Goal: Task Accomplishment & Management: Complete application form

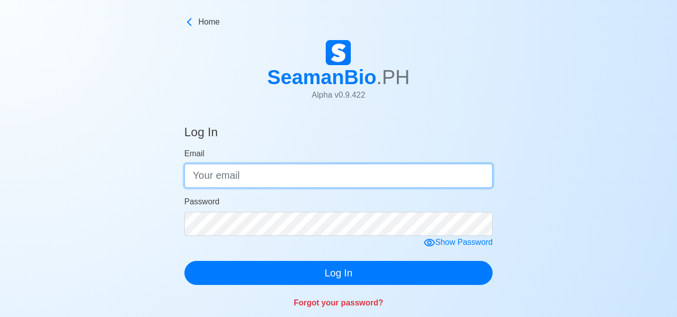
click at [218, 172] on input "Email" at bounding box center [338, 176] width 309 height 24
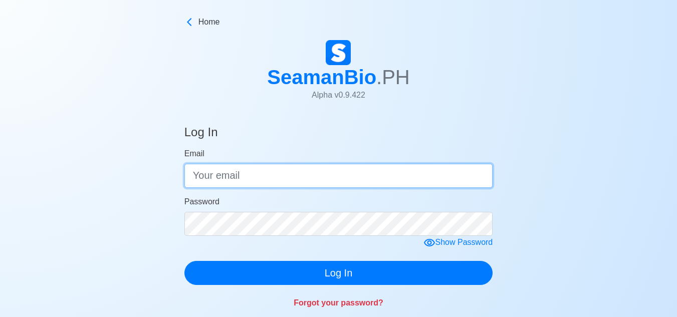
click at [211, 178] on input "Email" at bounding box center [338, 176] width 309 height 24
type input "[EMAIL_ADDRESS][DOMAIN_NAME]"
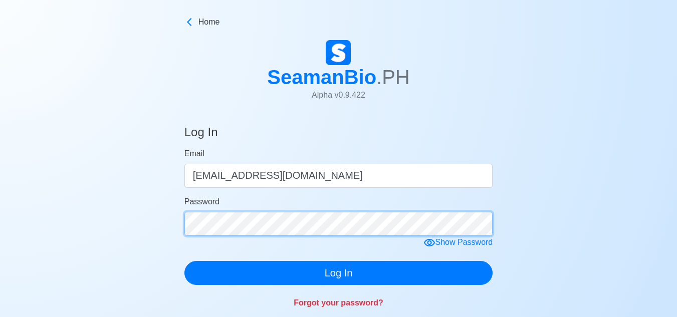
scroll to position [100, 0]
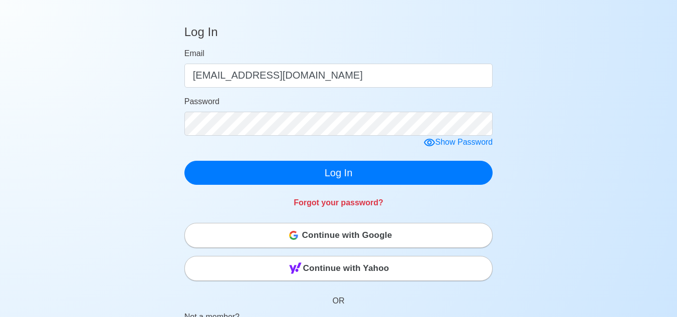
click at [258, 241] on div "Continue with Google" at bounding box center [339, 235] width 308 height 20
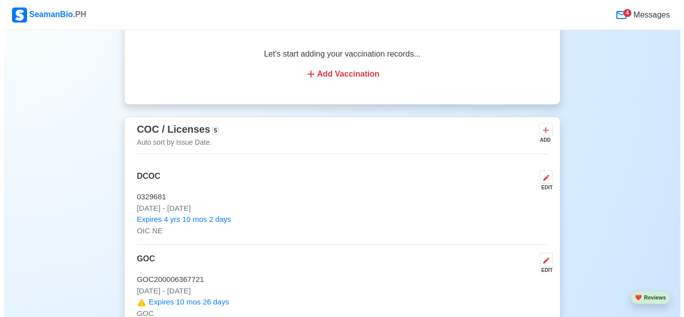
scroll to position [1253, 0]
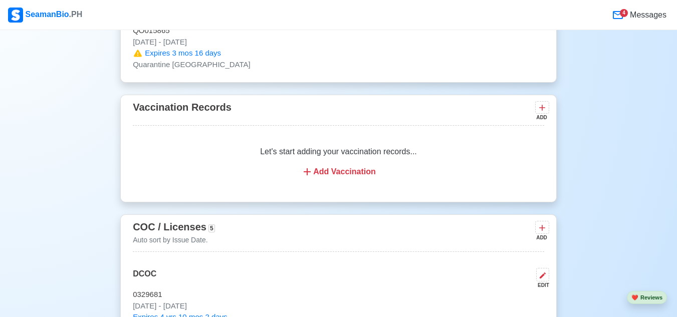
click at [309, 174] on icon at bounding box center [307, 172] width 12 height 12
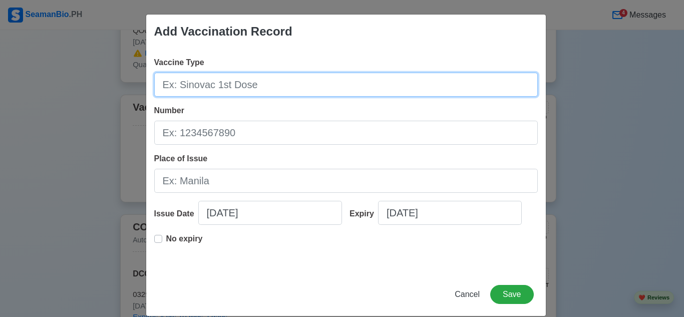
click at [230, 86] on input "Vaccine Type" at bounding box center [346, 85] width 384 height 24
type input "sinovac"
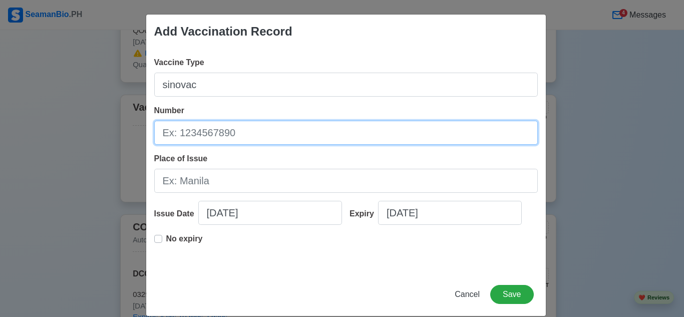
click at [193, 135] on input "Number" at bounding box center [346, 133] width 384 height 24
type input "l"
type input "L202106034"
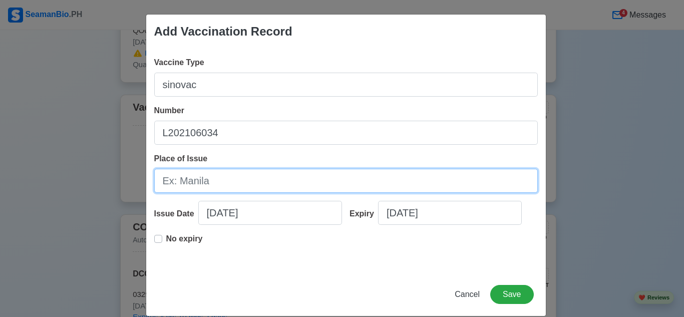
click at [180, 186] on input "Place of Issue" at bounding box center [346, 181] width 384 height 24
type input "metro manila"
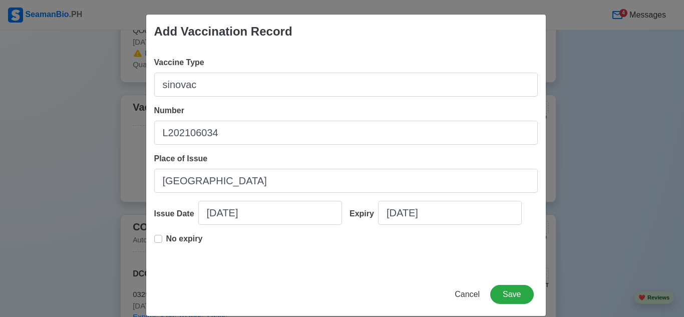
click at [166, 242] on label "No expiry" at bounding box center [184, 243] width 37 height 20
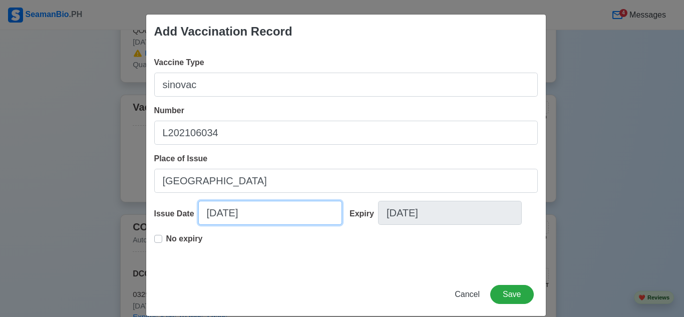
click at [214, 216] on input "09/04/2025" at bounding box center [270, 213] width 144 height 24
select select "****"
select select "*********"
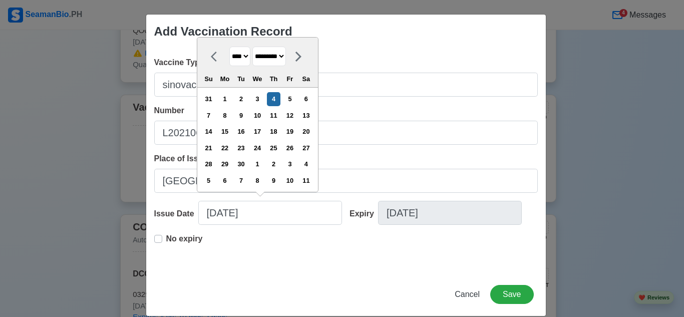
click at [246, 54] on select "**** **** **** **** **** **** **** **** **** **** **** **** **** **** **** ****…" at bounding box center [239, 57] width 21 height 20
select select "****"
click at [229, 47] on select "**** **** **** **** **** **** **** **** **** **** **** **** **** **** **** ****…" at bounding box center [239, 57] width 21 height 20
click at [286, 58] on select "******* ******** ***** ***** *** **** **** ****** ********* ******* ******** **…" at bounding box center [270, 57] width 34 height 20
select select "****"
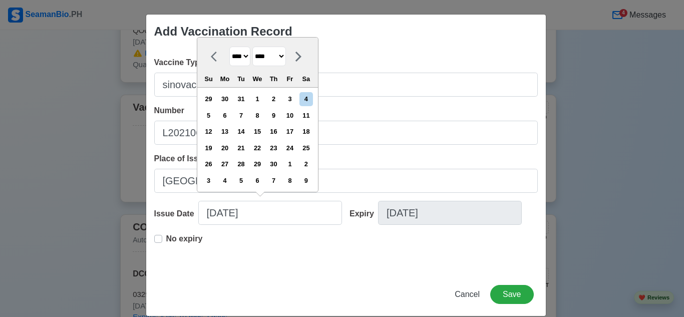
click at [253, 47] on select "******* ******** ***** ***** *** **** **** ****** ********* ******* ******** **…" at bounding box center [270, 57] width 34 height 20
click at [213, 114] on div "4" at bounding box center [209, 116] width 14 height 14
type input "07/04/2021"
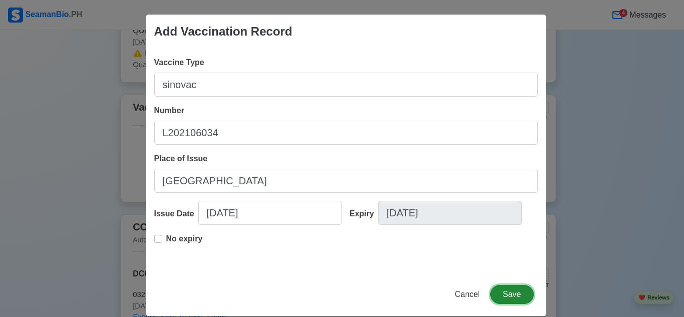
click at [511, 298] on button "Save" at bounding box center [512, 294] width 43 height 19
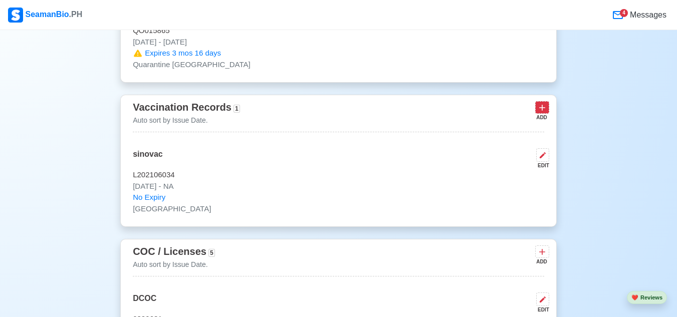
click at [545, 113] on icon at bounding box center [542, 108] width 10 height 10
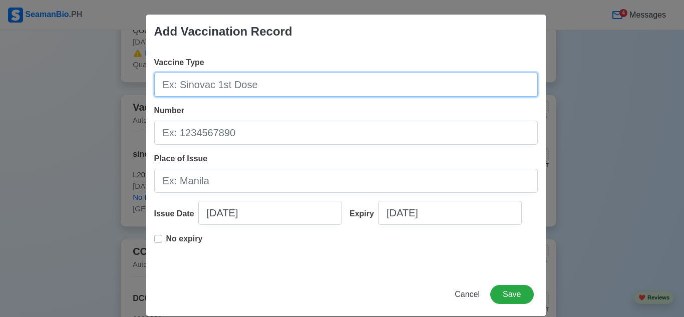
click at [240, 85] on input "Vaccine Type" at bounding box center [346, 85] width 384 height 24
type input "sinovac 2nd dose"
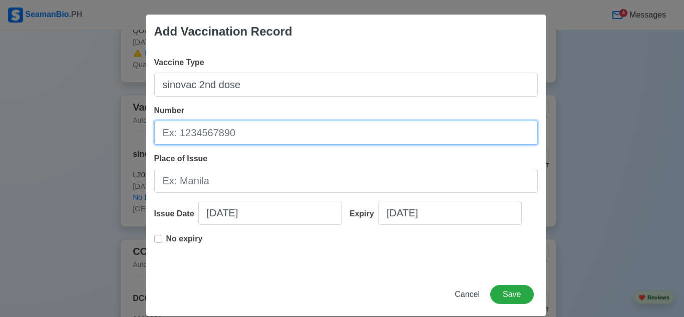
click at [264, 139] on input "Number" at bounding box center [346, 133] width 384 height 24
type input "45484"
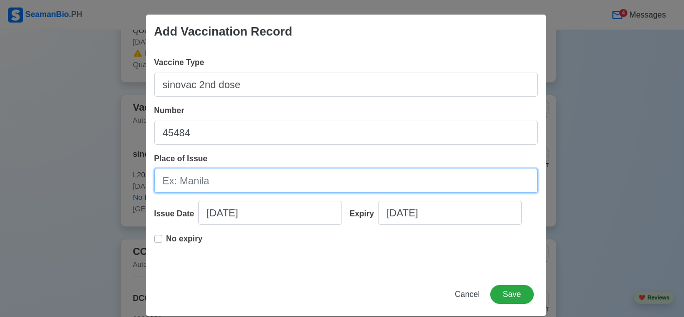
click at [204, 186] on input "Place of Issue" at bounding box center [346, 181] width 384 height 24
type input "metro manila"
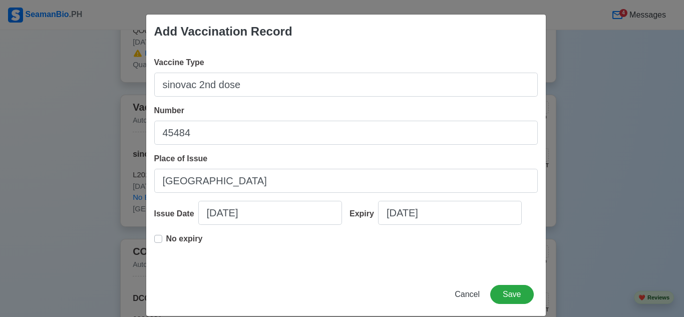
click at [166, 239] on label "No expiry" at bounding box center [184, 243] width 37 height 20
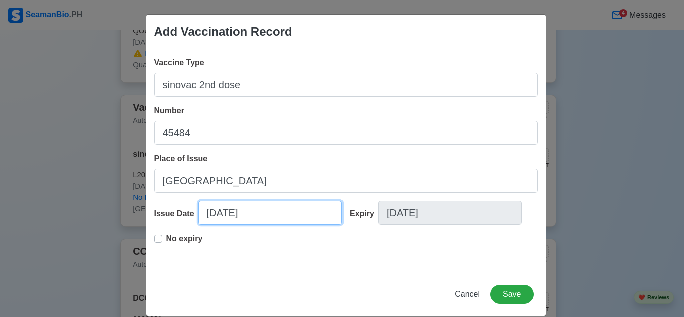
click at [218, 210] on input "09/04/2025" at bounding box center [270, 213] width 144 height 24
select select "****"
select select "*********"
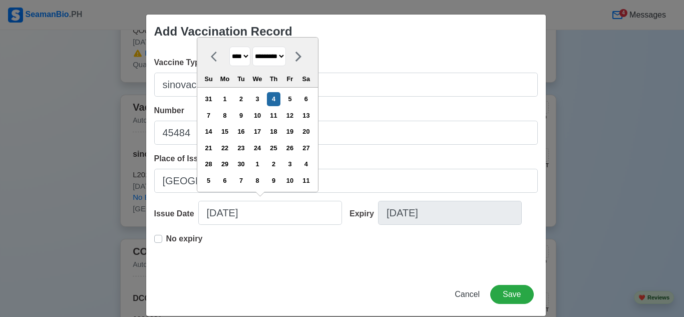
click at [247, 55] on select "**** **** **** **** **** **** **** **** **** **** **** **** **** **** **** ****…" at bounding box center [239, 57] width 21 height 20
select select "****"
click at [229, 47] on select "**** **** **** **** **** **** **** **** **** **** **** **** **** **** **** ****…" at bounding box center [239, 57] width 21 height 20
click at [272, 57] on select "******* ******** ***** ***** *** **** **** ****** ********* ******* ******** **…" at bounding box center [270, 57] width 34 height 20
select select "******"
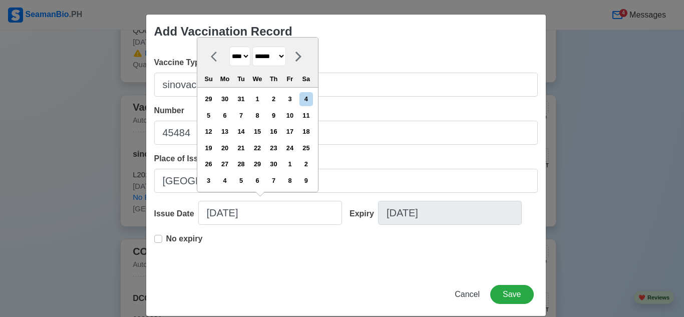
click at [253, 47] on select "******* ******** ***** ***** *** **** **** ****** ********* ******* ******** **…" at bounding box center [270, 57] width 34 height 20
click at [258, 98] on div "4" at bounding box center [258, 99] width 14 height 14
type input "08/04/2021"
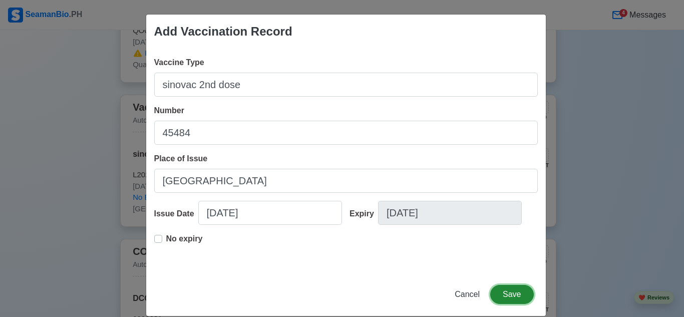
click at [498, 295] on button "Save" at bounding box center [512, 294] width 43 height 19
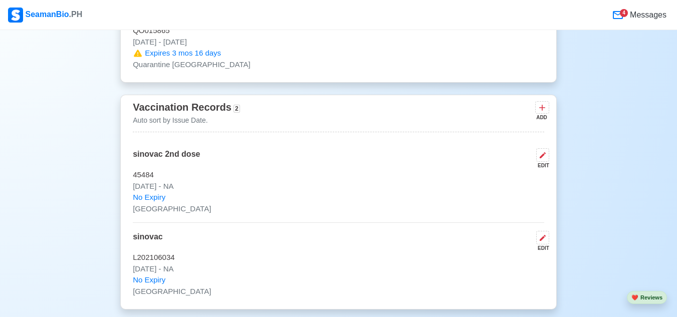
click at [546, 249] on div "EDIT" at bounding box center [540, 248] width 17 height 8
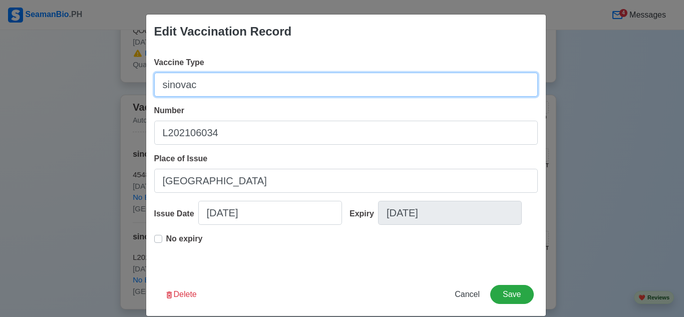
click at [253, 84] on input "sinovac" at bounding box center [346, 85] width 384 height 24
type input "sinovac 1st dose"
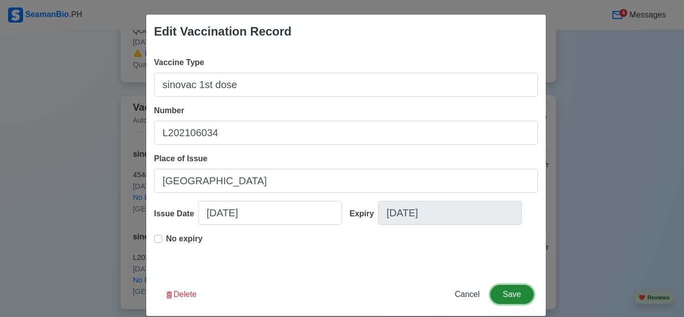
drag, startPoint x: 500, startPoint y: 294, endPoint x: 511, endPoint y: 283, distance: 15.9
click at [500, 294] on button "Save" at bounding box center [512, 294] width 43 height 19
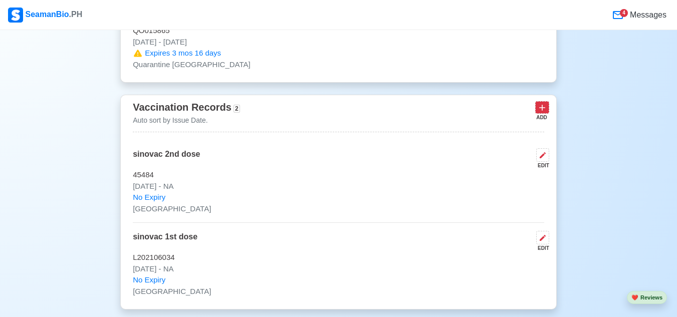
click at [543, 111] on icon at bounding box center [542, 108] width 6 height 6
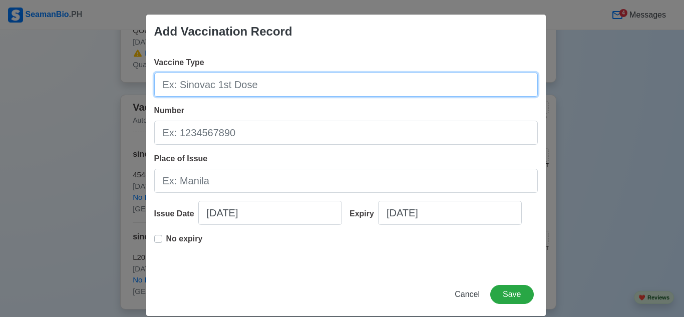
click at [264, 86] on input "Vaccine Type" at bounding box center [346, 85] width 384 height 24
click at [259, 86] on input "Vaccine Type" at bounding box center [346, 85] width 384 height 24
type input "janssen 1st booster"
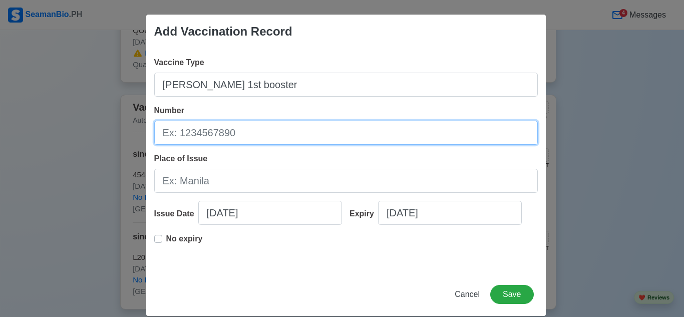
click at [258, 131] on input "Number" at bounding box center [346, 133] width 384 height 24
type input "J07BX03"
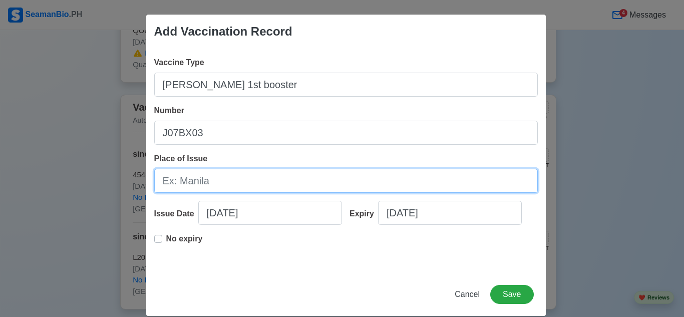
click at [178, 187] on input "Place of Issue" at bounding box center [346, 181] width 384 height 24
type input "france"
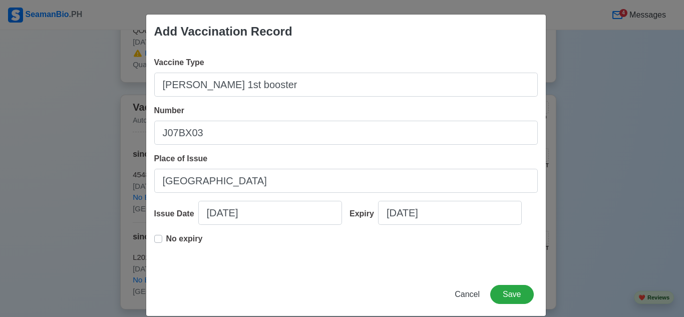
click at [166, 238] on label "No expiry" at bounding box center [184, 243] width 37 height 20
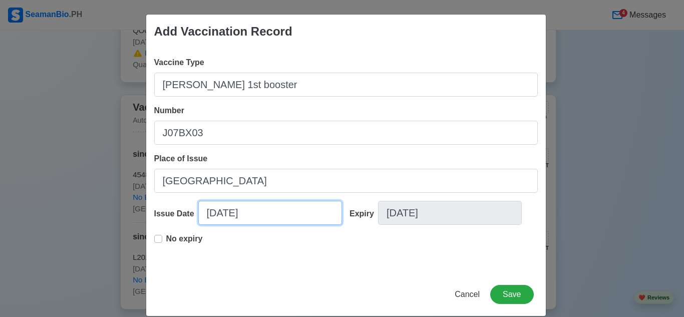
click at [225, 217] on input "09/04/2025" at bounding box center [270, 213] width 144 height 24
select select "****"
select select "*********"
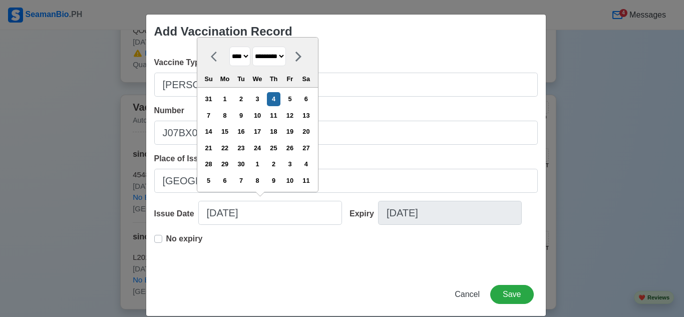
click at [248, 54] on select "**** **** **** **** **** **** **** **** **** **** **** **** **** **** **** ****…" at bounding box center [239, 57] width 21 height 20
select select "****"
click at [229, 47] on select "**** **** **** **** **** **** **** **** **** **** **** **** **** **** **** ****…" at bounding box center [239, 57] width 21 height 20
click at [269, 61] on select "******* ******** ***** ***** *** **** **** ****** ********* ******* ******** **…" at bounding box center [270, 57] width 34 height 20
select select "******"
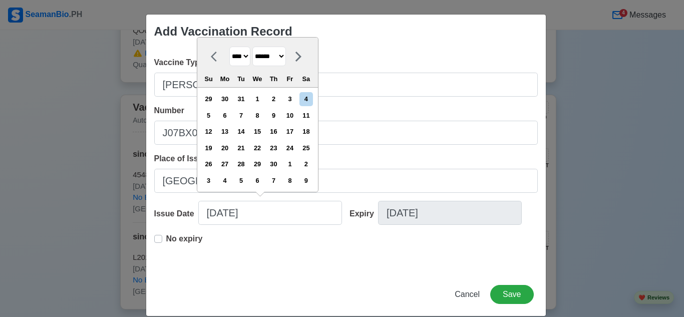
click at [253, 47] on select "******* ******** ***** ***** *** **** **** ****** ********* ******* ******** **…" at bounding box center [270, 57] width 34 height 20
click at [294, 150] on div "27" at bounding box center [290, 148] width 14 height 14
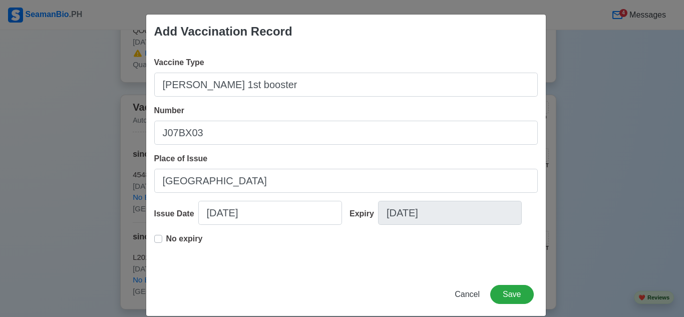
type input "08/27/2021"
click at [507, 296] on button "Save" at bounding box center [512, 294] width 43 height 19
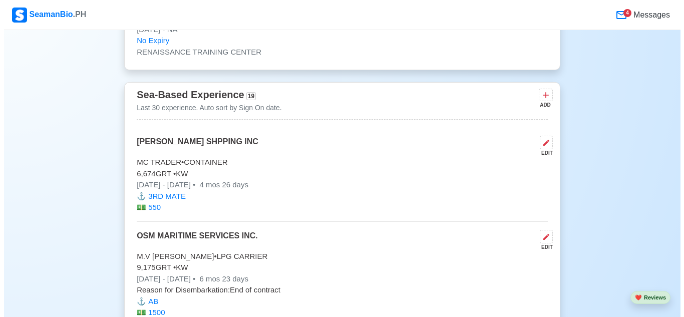
scroll to position [3424, 0]
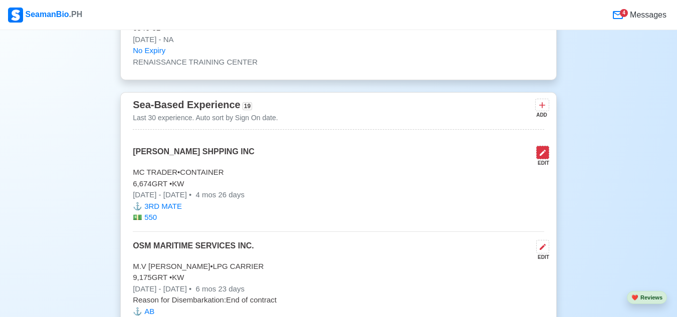
click at [542, 157] on icon at bounding box center [543, 153] width 8 height 8
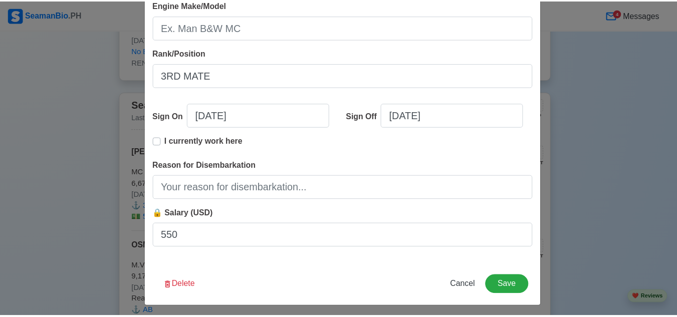
scroll to position [251, 0]
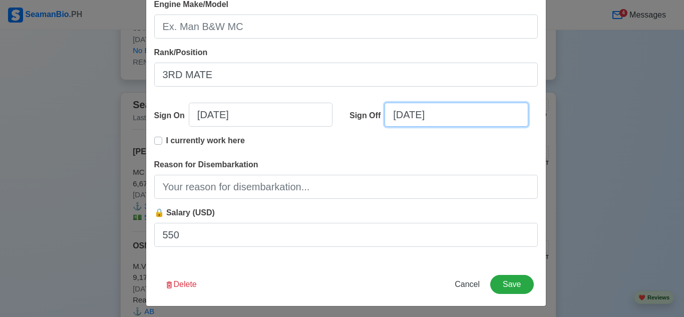
click at [399, 120] on input "08/30/2025" at bounding box center [457, 115] width 144 height 24
select select "****"
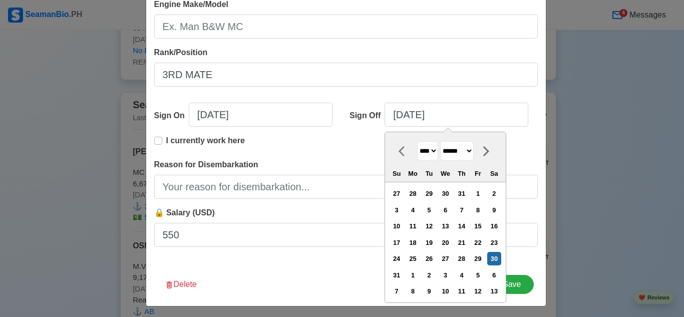
click at [474, 152] on select "******* ******** ***** ***** *** **** **** ****** ********* ******* ******** **…" at bounding box center [457, 151] width 34 height 20
select select "*********"
click at [441, 141] on select "******* ******** ***** ***** *** **** **** ****** ********* ******* ******** **…" at bounding box center [457, 151] width 34 height 20
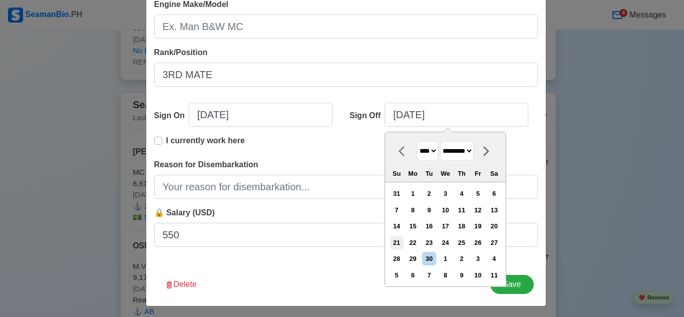
click at [401, 239] on div "21" at bounding box center [397, 243] width 14 height 14
type input "09/21/2025"
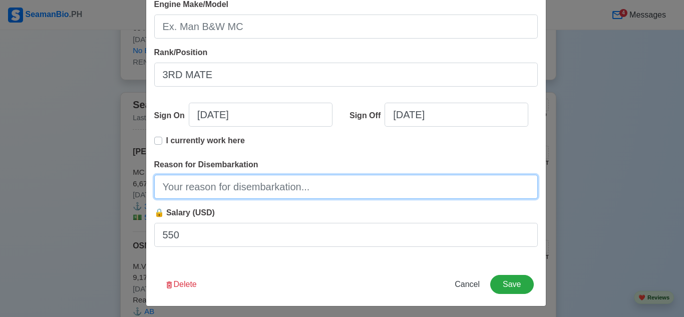
click at [180, 184] on input "Reason for Disembarkation" at bounding box center [346, 187] width 384 height 24
type input "e"
type input "EOC"
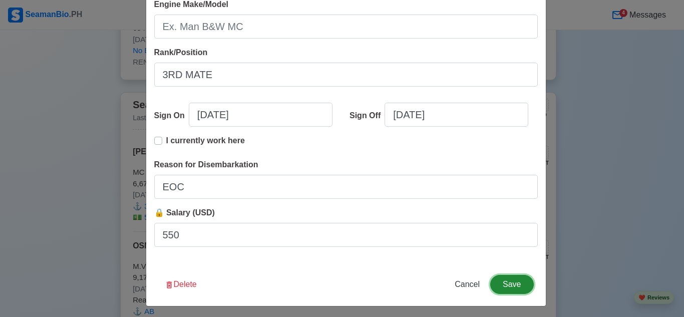
click at [518, 283] on button "Save" at bounding box center [512, 284] width 43 height 19
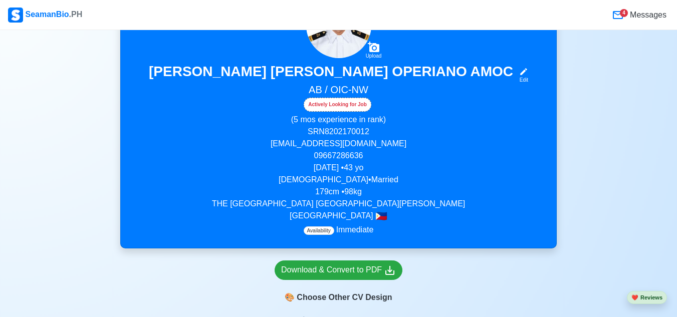
scroll to position [0, 0]
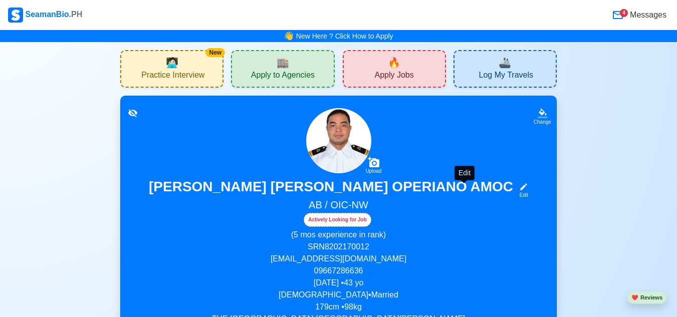
click at [519, 191] on icon at bounding box center [523, 186] width 9 height 9
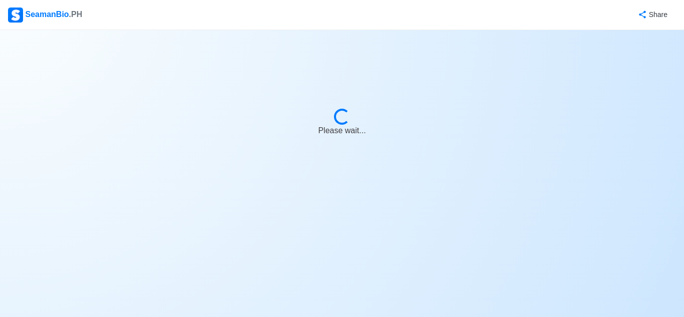
select select "Actively Looking for Job"
select select "Visible for Hiring"
select select "Married"
select select "Male"
select select "PH"
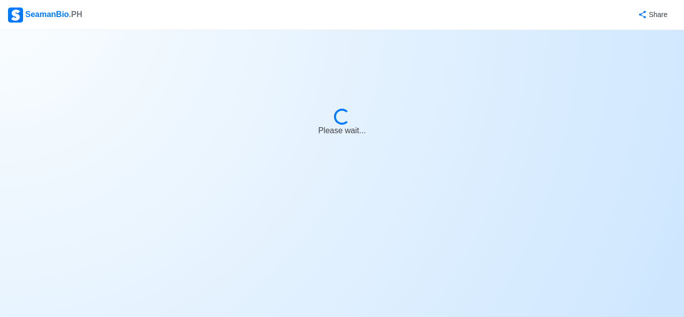
select select "0"
select select "5"
select select "4102416000000"
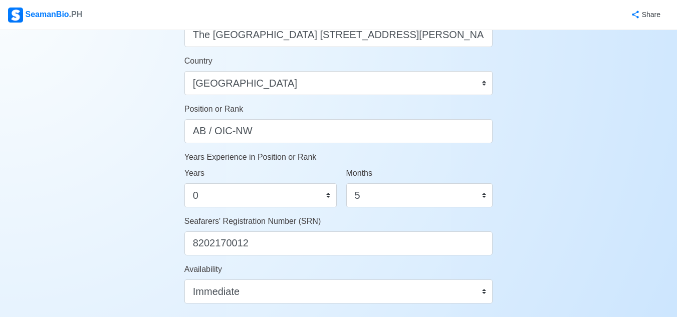
scroll to position [451, 0]
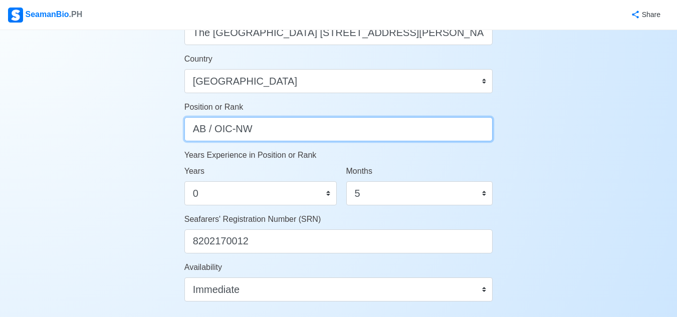
click at [265, 129] on input "AB / OIC-NW" at bounding box center [338, 129] width 309 height 24
type input "A"
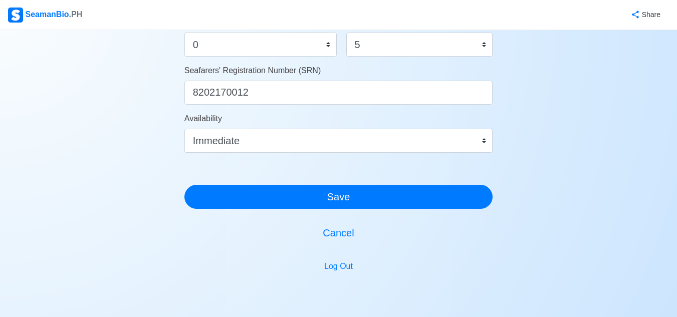
scroll to position [601, 0]
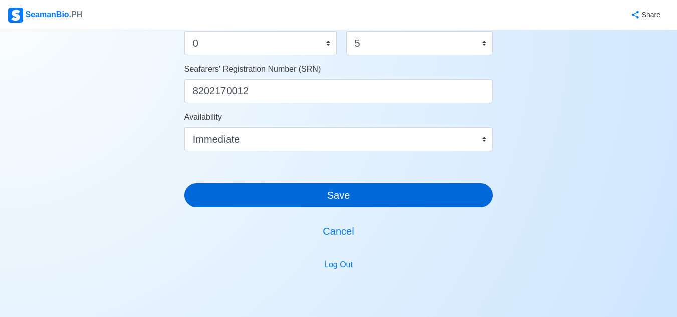
type input "3rd Officer"
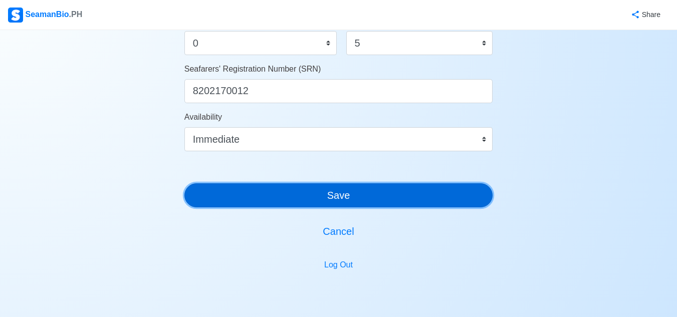
click at [383, 195] on button "Save" at bounding box center [338, 195] width 309 height 24
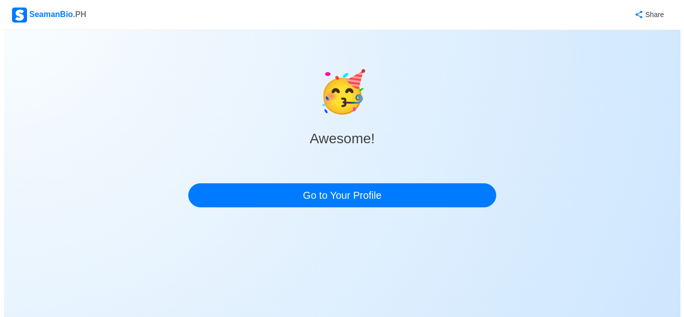
scroll to position [0, 0]
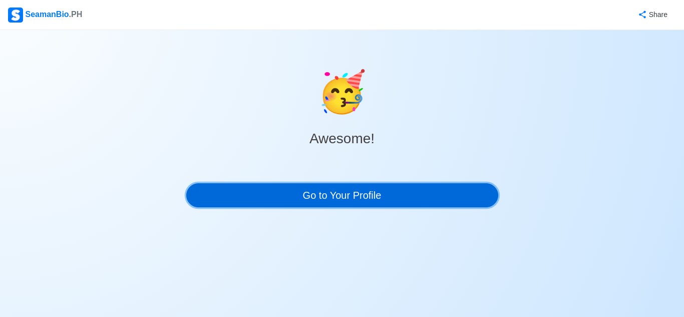
click at [356, 195] on link "Go to Your Profile" at bounding box center [342, 195] width 312 height 24
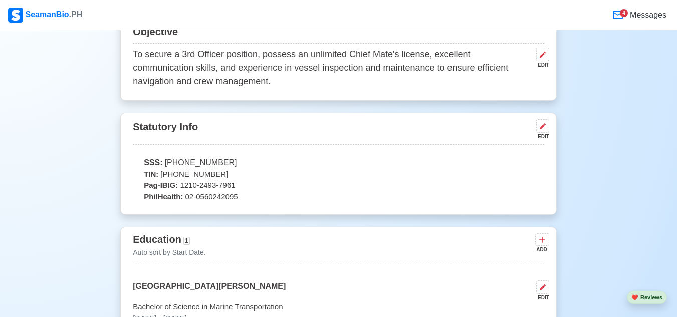
scroll to position [401, 0]
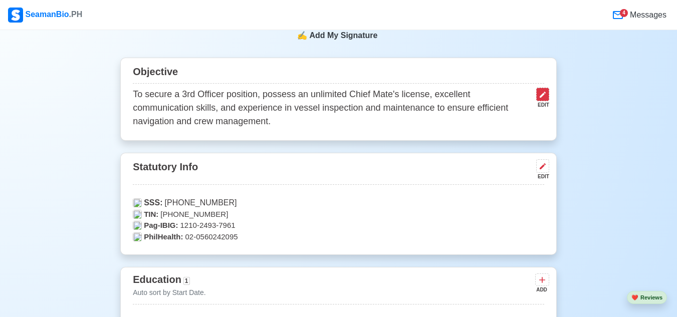
click at [544, 99] on icon at bounding box center [543, 95] width 8 height 8
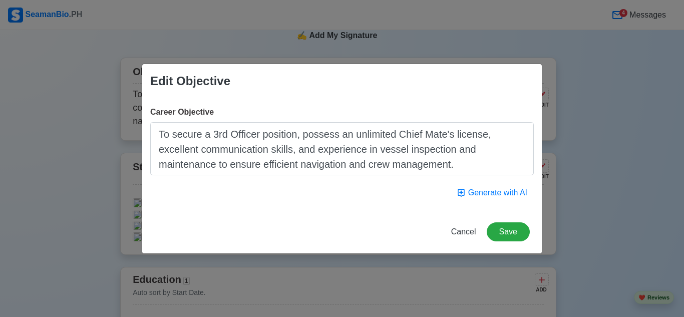
click at [487, 137] on textarea "To secure a 3rd Officer position, possess an unlimited Chief Mate's license, ex…" at bounding box center [342, 148] width 384 height 53
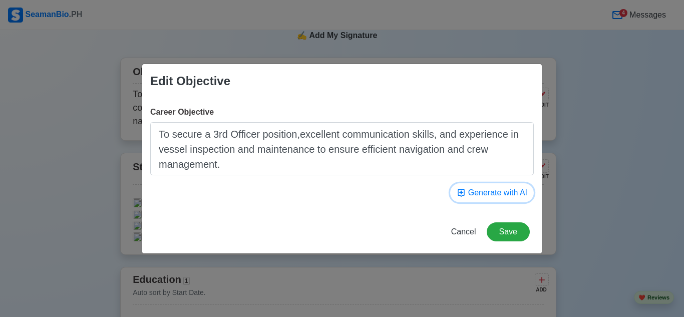
click at [475, 193] on button "Generate with AI" at bounding box center [492, 192] width 84 height 19
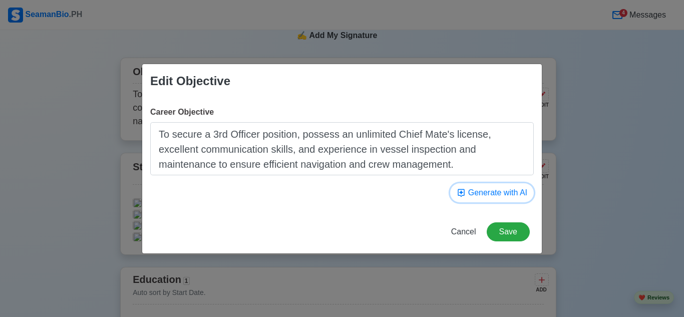
click at [469, 195] on button "Generate with AI" at bounding box center [492, 192] width 84 height 19
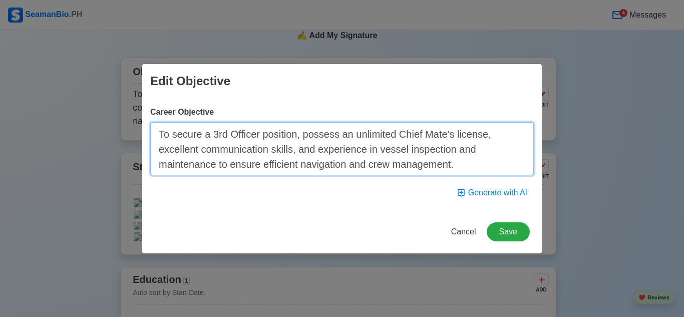
drag, startPoint x: 301, startPoint y: 136, endPoint x: 487, endPoint y: 136, distance: 186.9
click at [487, 136] on textarea "To secure a 3rd Officer position, possess an unlimited Chief Mate's license, ex…" at bounding box center [342, 148] width 384 height 53
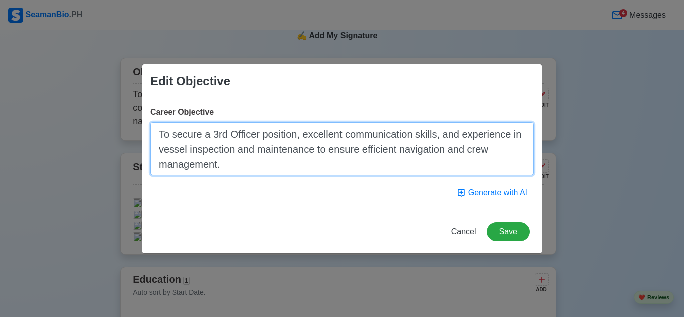
drag, startPoint x: 160, startPoint y: 147, endPoint x: 475, endPoint y: 158, distance: 315.3
click at [475, 158] on textarea "To secure a 3rd Officer position, excellent communication skills, and experienc…" at bounding box center [342, 148] width 384 height 53
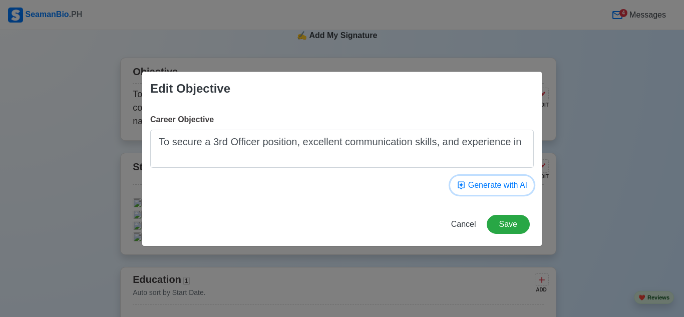
click at [472, 184] on button "Generate with AI" at bounding box center [492, 185] width 84 height 19
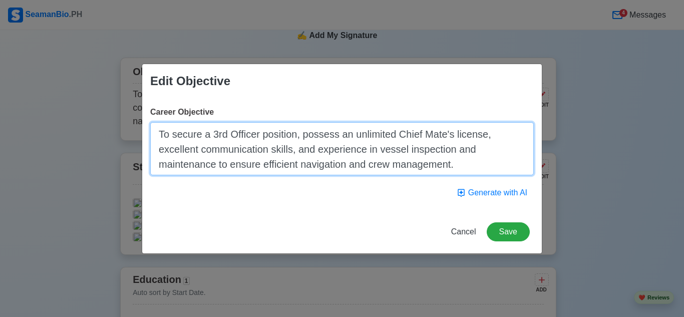
click at [211, 137] on textarea "To secure a 3rd Officer position, possess an unlimited Chief Mate's license, ex…" at bounding box center [342, 148] width 384 height 53
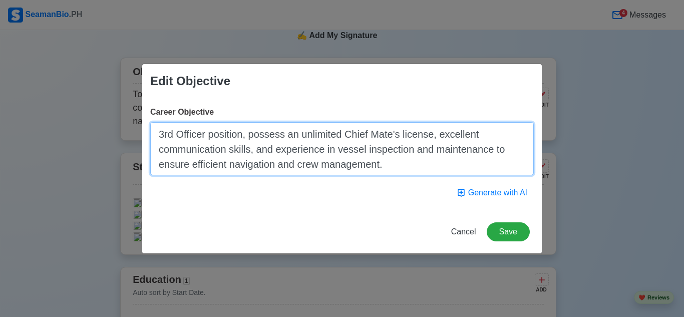
drag, startPoint x: 250, startPoint y: 134, endPoint x: 392, endPoint y: 169, distance: 146.7
click at [392, 169] on textarea "3rd Officer position, possess an unlimited Chief Mate's license, excellent comm…" at bounding box center [342, 148] width 384 height 53
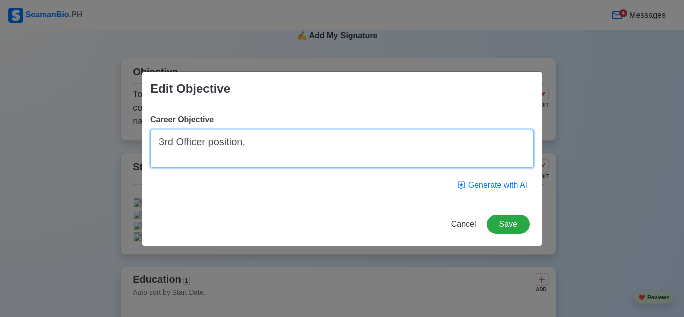
click at [266, 146] on textarea "3rd Officer position," at bounding box center [342, 149] width 384 height 38
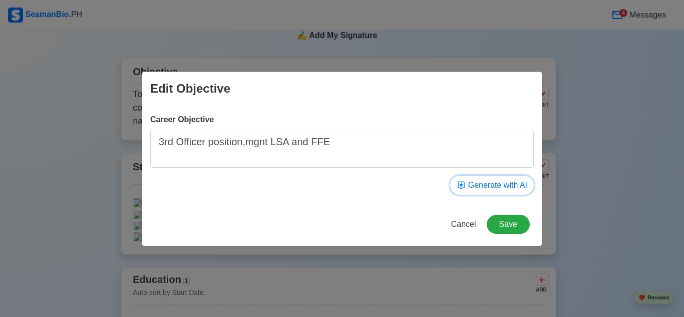
click at [487, 187] on button "Generate with AI" at bounding box center [492, 185] width 84 height 19
type textarea "To secure a 3rd Officer position, possess an unlimited Chief Mate's license, ex…"
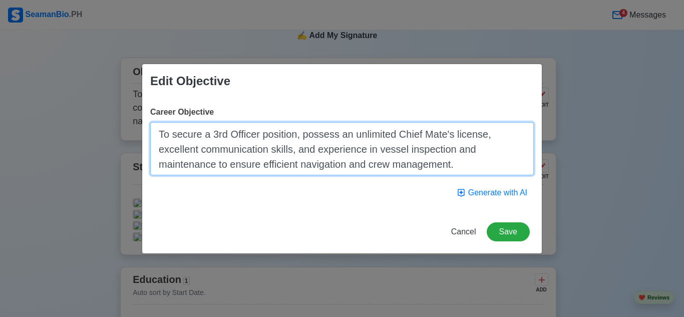
drag, startPoint x: 295, startPoint y: 131, endPoint x: 137, endPoint y: 139, distance: 157.5
click at [137, 139] on div "Edit Objective Career Objective To secure a 3rd Officer position, possess an un…" at bounding box center [342, 158] width 684 height 317
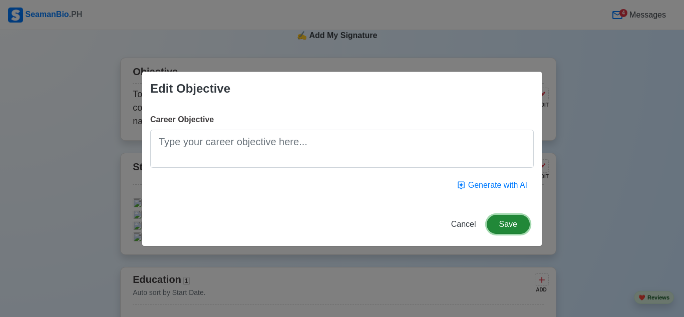
click at [502, 222] on button "Save" at bounding box center [508, 224] width 43 height 19
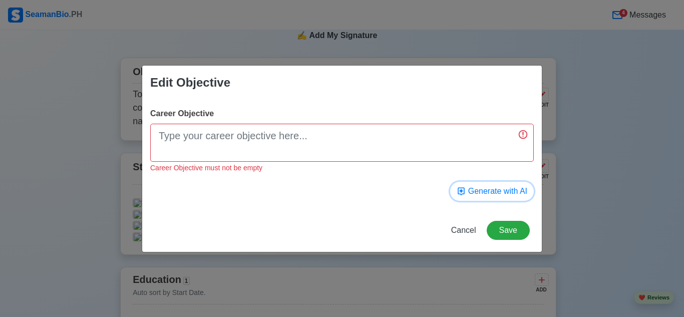
click at [487, 195] on button "Generate with AI" at bounding box center [492, 191] width 84 height 19
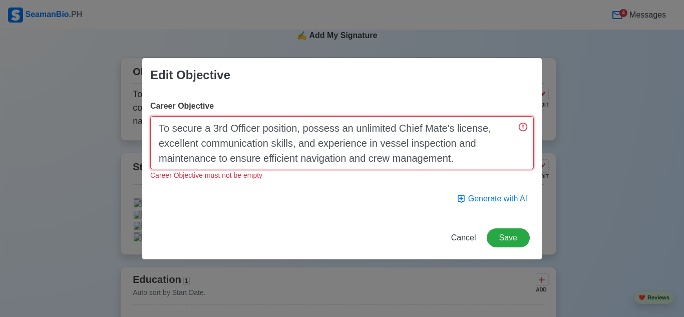
click at [296, 132] on textarea "To secure a 3rd Officer position, possess an unlimited Chief Mate's license, ex…" at bounding box center [342, 142] width 384 height 53
click at [256, 130] on textarea "To secure a 3rd Officer position, possess an unlimited Chief Mate's license, ex…" at bounding box center [342, 142] width 384 height 53
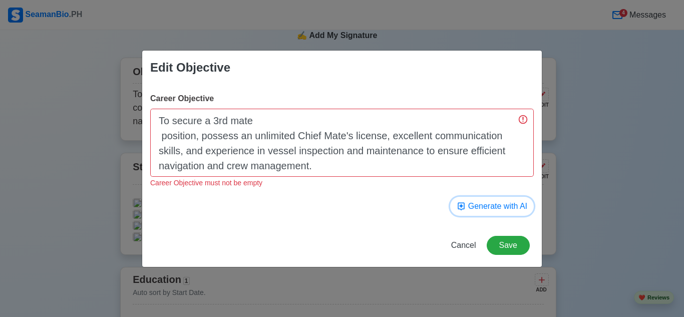
click at [490, 207] on button "Generate with AI" at bounding box center [492, 206] width 84 height 19
type textarea "To secure a 3rd Officer position, possess an unlimited Chief Mate's license, ex…"
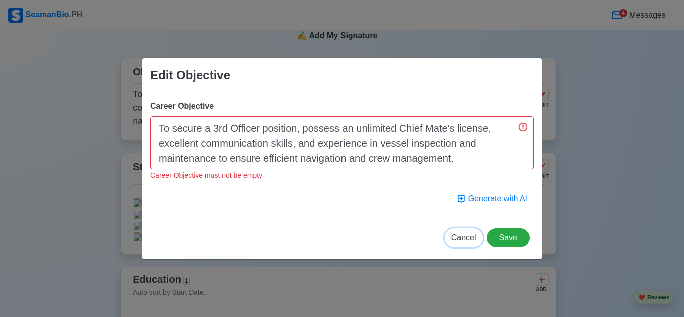
click at [472, 236] on span "Cancel" at bounding box center [463, 237] width 25 height 9
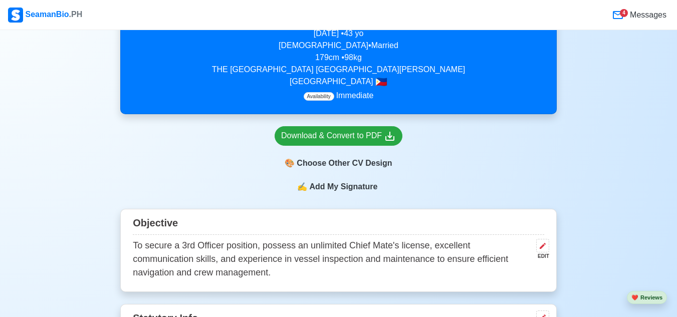
scroll to position [251, 0]
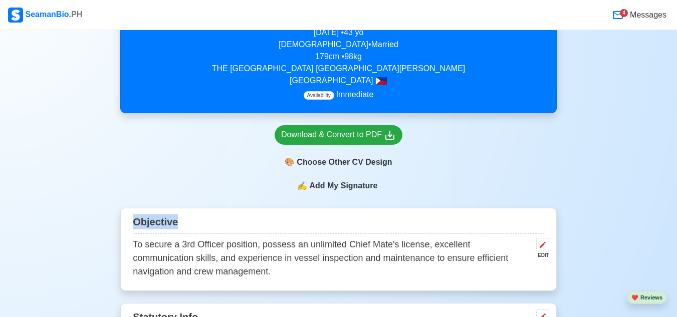
drag, startPoint x: 134, startPoint y: 223, endPoint x: 185, endPoint y: 227, distance: 50.7
click at [185, 227] on div "Objective" at bounding box center [338, 223] width 411 height 22
copy div "Objective"
click at [543, 249] on icon at bounding box center [543, 245] width 8 height 8
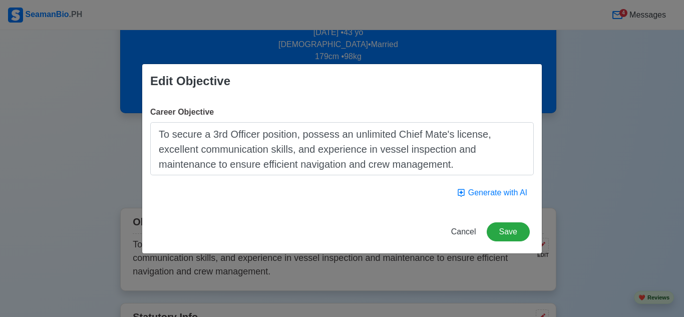
drag, startPoint x: 157, startPoint y: 132, endPoint x: 474, endPoint y: 167, distance: 319.1
click at [474, 167] on textarea "To secure a 3rd Officer position, possess an unlimited Chief Mate's license, ex…" at bounding box center [342, 148] width 384 height 53
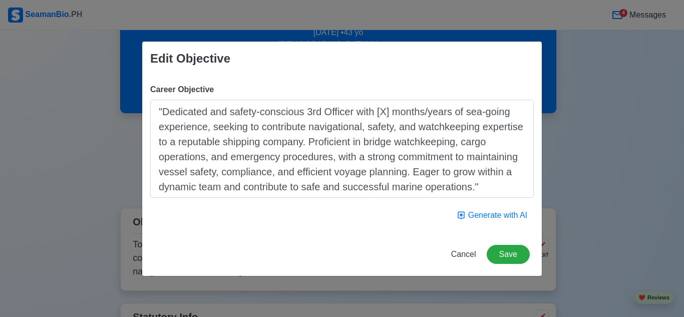
click at [210, 127] on textarea ""Dedicated and safety-conscious 3rd Officer with [X] months/years of sea-going …" at bounding box center [342, 149] width 384 height 98
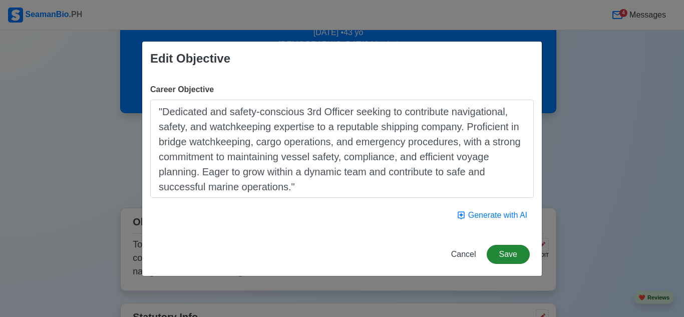
type textarea ""Dedicated and safety-conscious 3rd Officer seeking to contribute navigational,…"
click at [510, 253] on button "Save" at bounding box center [508, 254] width 43 height 19
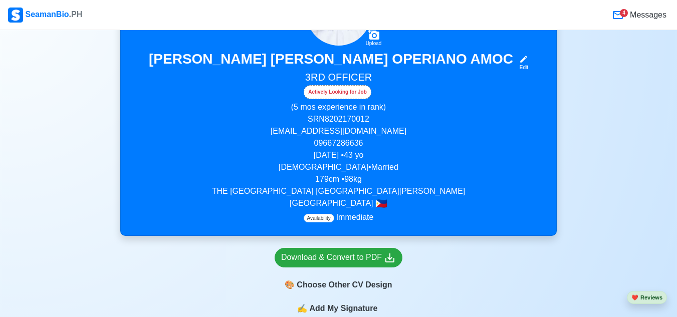
scroll to position [242, 0]
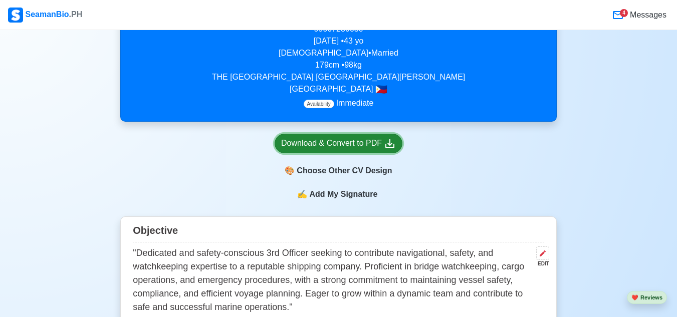
click at [306, 150] on div "Download & Convert to PDF" at bounding box center [338, 143] width 115 height 13
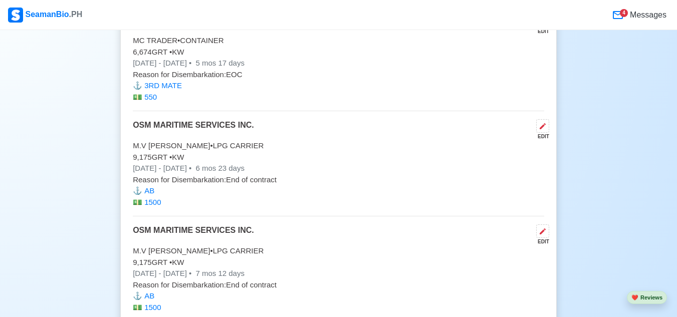
scroll to position [3607, 0]
